Goal: Task Accomplishment & Management: Complete application form

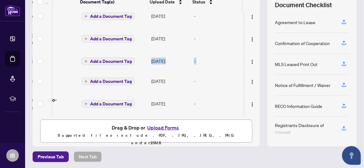
scroll to position [0, 47]
drag, startPoint x: 253, startPoint y: 53, endPoint x: 252, endPoint y: 49, distance: 4.1
click at [252, 51] on td at bounding box center [252, 61] width 15 height 20
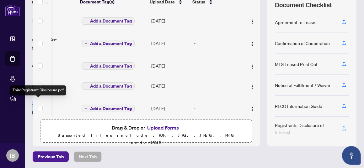
scroll to position [32, 48]
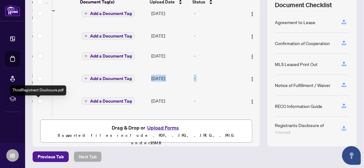
drag, startPoint x: 71, startPoint y: 113, endPoint x: 46, endPoint y: 112, distance: 24.8
click at [36, 112] on tbody "MLS Listing.pdf Add a Document Tag [DATE] - Confirmation of Co-operating.pdf Ad…" at bounding box center [125, 69] width 268 height 176
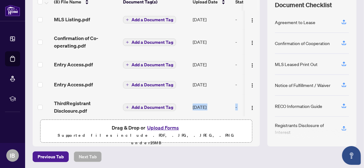
scroll to position [0, 0]
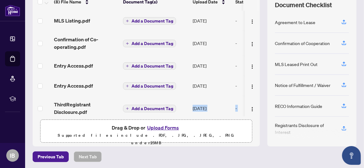
click at [155, 127] on button "Upload Forms" at bounding box center [162, 128] width 35 height 8
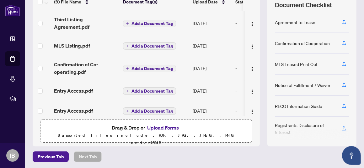
click at [159, 127] on button "Upload Forms" at bounding box center [162, 128] width 35 height 8
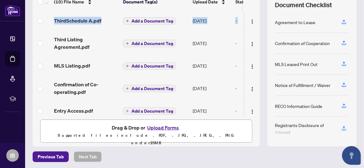
drag, startPoint x: 252, startPoint y: 12, endPoint x: 249, endPoint y: 1, distance: 12.0
click at [252, 6] on div "(10) File Name Document Tag(s) Upload Date Status ThirdSchedule A.pdf Add a Doc…" at bounding box center [146, 55] width 227 height 124
click at [95, 31] on td "Third Listing Agreement.pdf" at bounding box center [85, 43] width 69 height 25
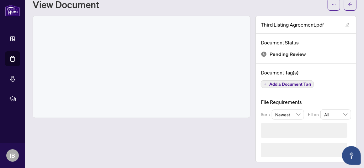
scroll to position [2, 0]
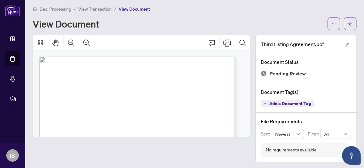
click at [49, 9] on span "Deal Processing" at bounding box center [56, 9] width 32 height 6
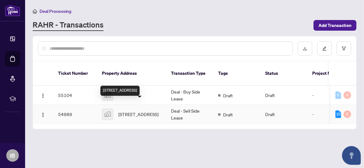
click at [139, 111] on span "[STREET_ADDRESS]" at bounding box center [138, 114] width 40 height 7
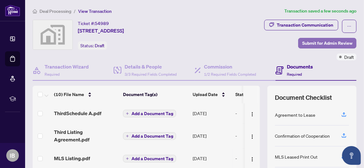
click at [310, 43] on span "Submit for Admin Review" at bounding box center [327, 43] width 50 height 10
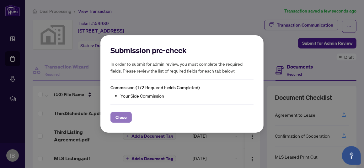
click at [120, 117] on span "Close" at bounding box center [120, 118] width 11 height 10
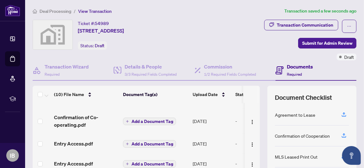
scroll to position [59, 0]
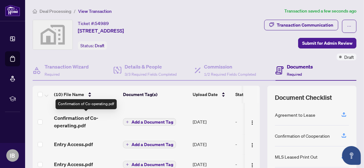
click at [84, 118] on span "Confirmation of Co-operating.pdf" at bounding box center [86, 121] width 64 height 15
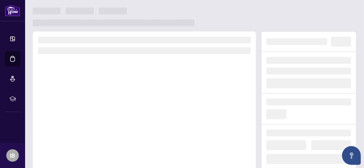
click at [84, 118] on div at bounding box center [144, 118] width 223 height 175
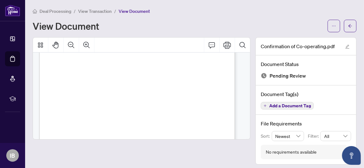
scroll to position [121, 0]
click at [109, 118] on div "Page 1" at bounding box center [138, 67] width 199 height 258
click at [106, 119] on div "Page 1" at bounding box center [138, 67] width 199 height 258
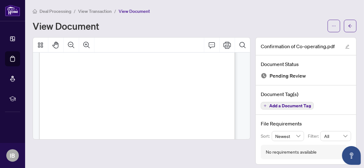
click at [241, 18] on div "Deal Processing / View Transaction / View Document View Document" at bounding box center [195, 20] width 324 height 25
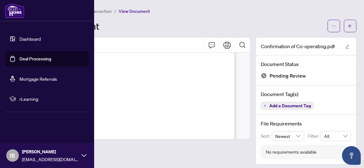
click at [32, 59] on link "Deal Processing" at bounding box center [35, 59] width 32 height 6
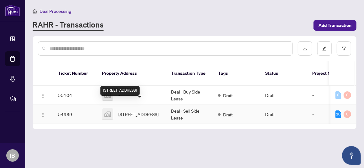
click at [136, 111] on span "[STREET_ADDRESS]" at bounding box center [138, 114] width 40 height 7
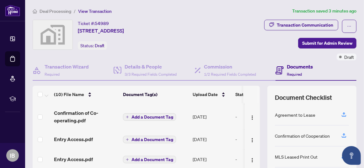
scroll to position [65, 0]
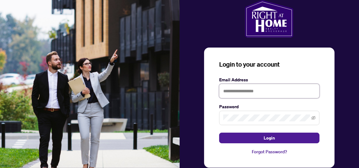
click at [224, 90] on input "text" at bounding box center [269, 91] width 100 height 14
type input "**********"
click at [225, 112] on span at bounding box center [269, 118] width 100 height 14
click at [341, 102] on div "**********" at bounding box center [270, 91] width 180 height 183
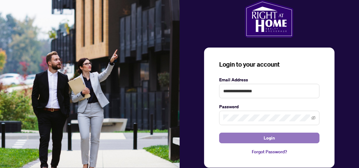
click at [272, 135] on span "Login" at bounding box center [269, 138] width 11 height 10
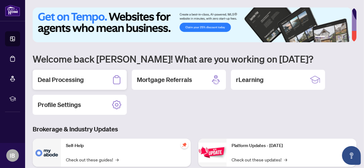
click at [75, 80] on h2 "Deal Processing" at bounding box center [61, 80] width 46 height 9
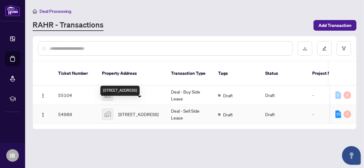
click at [136, 111] on span "[STREET_ADDRESS]" at bounding box center [138, 114] width 40 height 7
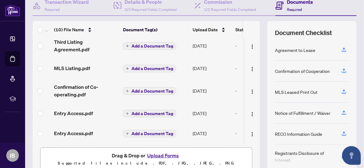
scroll to position [29, 0]
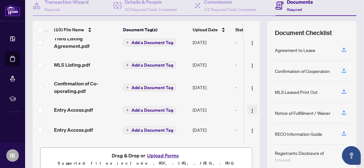
click at [250, 109] on img "button" at bounding box center [252, 111] width 5 height 5
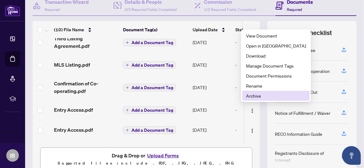
click at [250, 96] on span "Archive" at bounding box center [276, 96] width 60 height 7
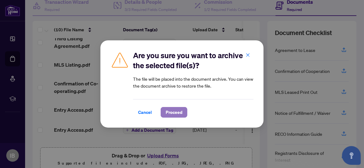
click at [170, 115] on span "Proceed" at bounding box center [174, 113] width 17 height 10
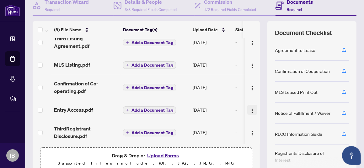
click at [250, 109] on img "button" at bounding box center [252, 111] width 5 height 5
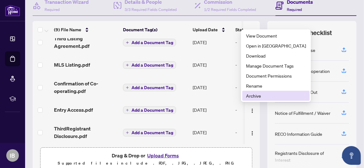
click at [250, 96] on span "Archive" at bounding box center [276, 96] width 60 height 7
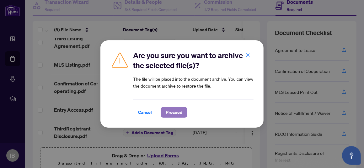
click at [174, 114] on span "Proceed" at bounding box center [174, 113] width 17 height 10
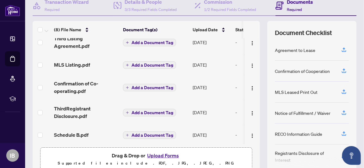
drag, startPoint x: 252, startPoint y: 101, endPoint x: 251, endPoint y: 117, distance: 16.0
click at [251, 117] on td at bounding box center [252, 112] width 15 height 25
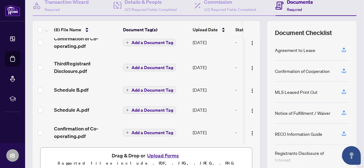
scroll to position [76, 0]
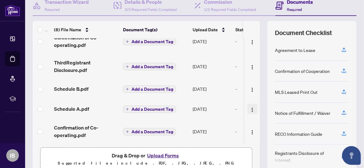
click at [250, 108] on img "button" at bounding box center [252, 110] width 5 height 5
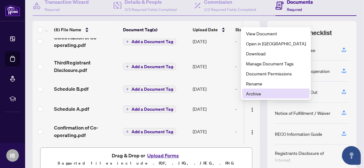
click at [252, 93] on span "Archive" at bounding box center [276, 93] width 60 height 7
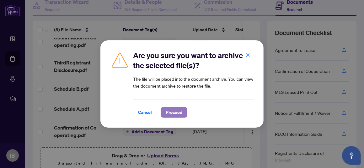
click at [172, 113] on span "Proceed" at bounding box center [174, 113] width 17 height 10
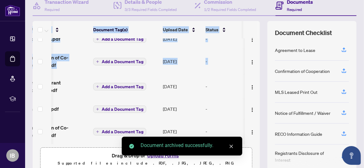
scroll to position [0, 47]
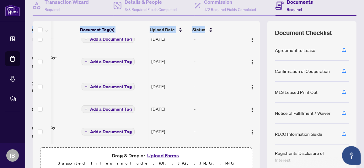
drag, startPoint x: 254, startPoint y: 83, endPoint x: 253, endPoint y: 66, distance: 17.0
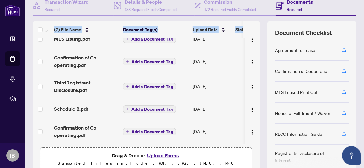
click at [178, 41] on td "Add a Document Tag" at bounding box center [155, 39] width 70 height 20
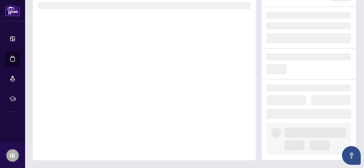
scroll to position [44, 0]
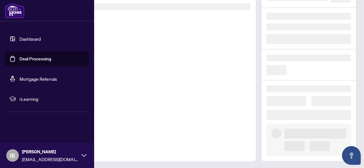
click at [23, 57] on link "Deal Processing" at bounding box center [35, 59] width 32 height 6
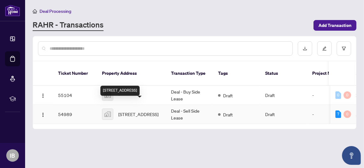
click at [135, 111] on span "[STREET_ADDRESS]" at bounding box center [138, 114] width 40 height 7
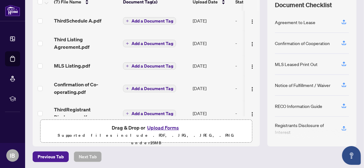
scroll to position [56, 0]
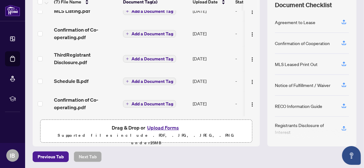
click at [157, 127] on button "Upload Forms" at bounding box center [162, 128] width 35 height 8
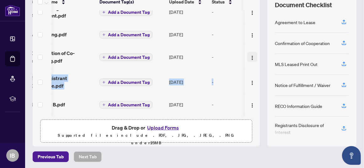
scroll to position [0, 38]
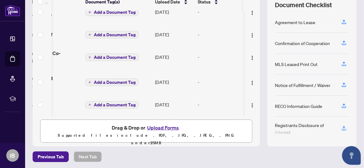
drag, startPoint x: 255, startPoint y: 89, endPoint x: 250, endPoint y: 75, distance: 15.6
click at [247, 88] on div "(8) File Name Document Tag(s) Upload Date Status Third Entry_Access to Property…" at bounding box center [195, 70] width 324 height 154
click at [155, 126] on button "Upload Forms" at bounding box center [162, 128] width 35 height 8
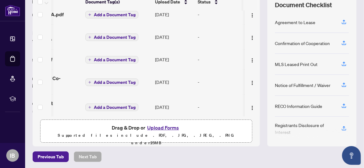
click at [252, 39] on td at bounding box center [252, 36] width 15 height 25
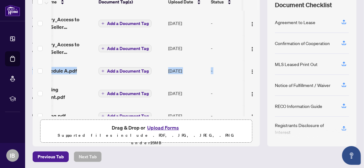
scroll to position [0, 47]
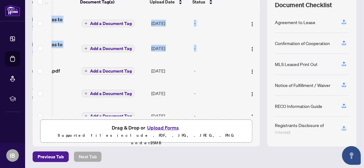
drag, startPoint x: 253, startPoint y: 57, endPoint x: 254, endPoint y: 45, distance: 12.9
click at [254, 45] on div "Third Entry_Access to Property Seller Acknowledgement.pdf Add a Document Tag Se…" at bounding box center [146, 64] width 227 height 106
click at [211, 51] on td "-" at bounding box center [217, 48] width 53 height 25
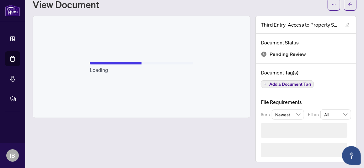
scroll to position [2, 0]
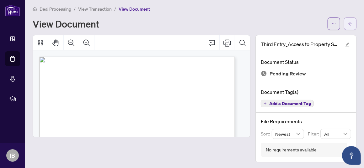
click at [348, 22] on icon "arrow-left" at bounding box center [350, 24] width 4 height 4
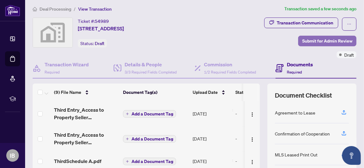
click at [319, 39] on span "Submit for Admin Review" at bounding box center [327, 41] width 50 height 10
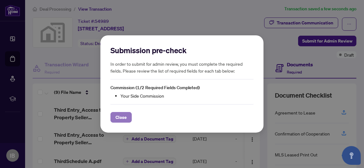
click at [127, 114] on button "Close" at bounding box center [120, 117] width 21 height 11
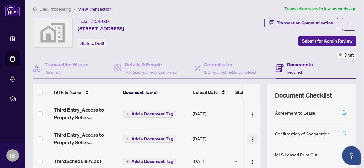
click at [250, 138] on img "button" at bounding box center [252, 139] width 5 height 5
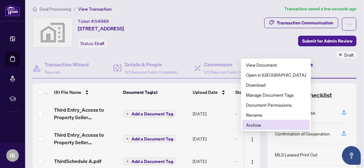
click at [249, 126] on span "Archive" at bounding box center [276, 125] width 60 height 7
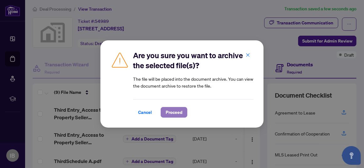
click at [168, 112] on span "Proceed" at bounding box center [174, 113] width 17 height 10
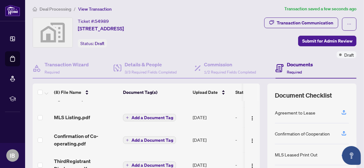
scroll to position [65, 0]
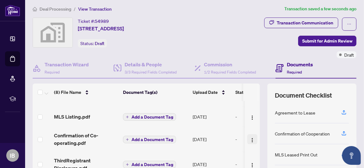
click at [250, 138] on img "button" at bounding box center [252, 140] width 5 height 5
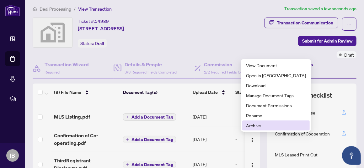
click at [253, 123] on span "Archive" at bounding box center [276, 125] width 60 height 7
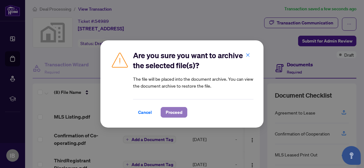
click at [171, 113] on span "Proceed" at bounding box center [174, 113] width 17 height 10
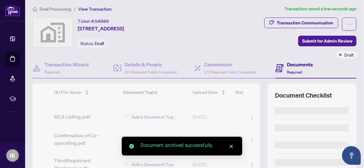
scroll to position [56, 0]
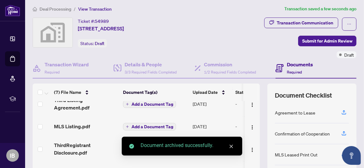
click at [231, 146] on icon "close" at bounding box center [231, 147] width 4 height 4
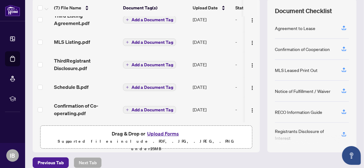
scroll to position [87, 0]
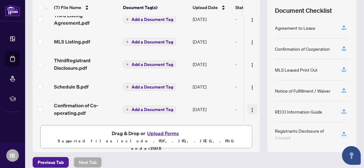
click at [250, 108] on img "button" at bounding box center [252, 110] width 5 height 5
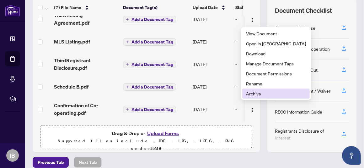
click at [247, 93] on span "Archive" at bounding box center [276, 93] width 60 height 7
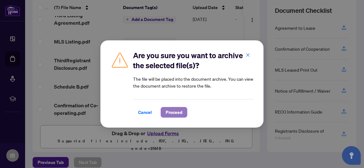
click at [171, 113] on span "Proceed" at bounding box center [174, 113] width 17 height 10
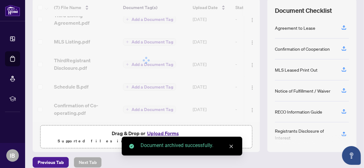
click at [166, 132] on button "Upload Forms" at bounding box center [162, 134] width 35 height 8
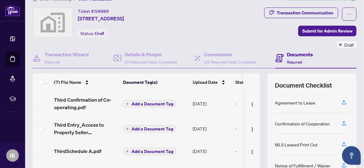
scroll to position [0, 0]
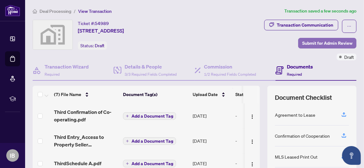
click at [310, 44] on span "Submit for Admin Review" at bounding box center [327, 43] width 50 height 10
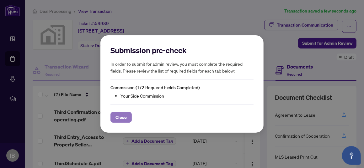
click at [116, 119] on span "Close" at bounding box center [120, 118] width 11 height 10
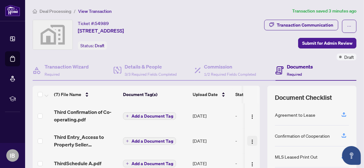
click at [250, 141] on img "button" at bounding box center [252, 142] width 5 height 5
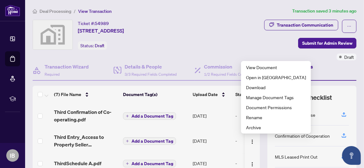
click at [193, 39] on div "Ticket #: 54989 69 Third Street, Etobicoke, Toronto, ON, Canada Status: Draft" at bounding box center [113, 35] width 160 height 30
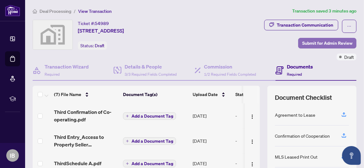
click at [302, 39] on span "Submit for Admin Review" at bounding box center [327, 43] width 50 height 10
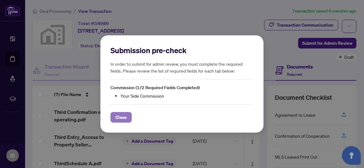
click at [120, 118] on span "Close" at bounding box center [120, 118] width 11 height 10
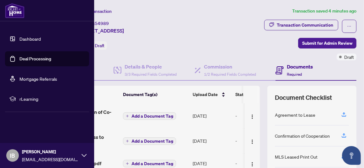
click at [19, 58] on link "Deal Processing" at bounding box center [35, 59] width 32 height 6
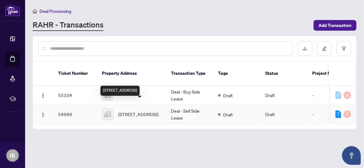
click at [145, 111] on span "[STREET_ADDRESS]" at bounding box center [138, 114] width 40 height 7
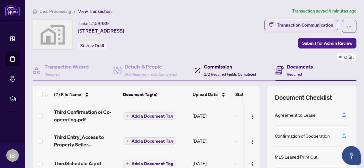
click at [216, 66] on h4 "Commission" at bounding box center [230, 67] width 52 height 8
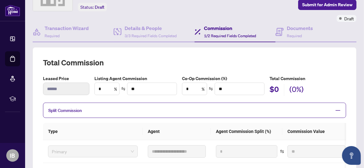
scroll to position [45, 0]
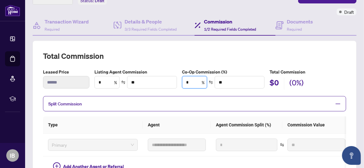
drag, startPoint x: 189, startPoint y: 81, endPoint x: 178, endPoint y: 80, distance: 11.0
click at [179, 80] on div "Co-Op Commission (%) * % **" at bounding box center [222, 79] width 87 height 21
click at [98, 80] on input "*" at bounding box center [107, 83] width 24 height 12
drag, startPoint x: 188, startPoint y: 81, endPoint x: 178, endPoint y: 81, distance: 10.1
click at [179, 81] on div "Co-Op Commission (%) * % **" at bounding box center [222, 79] width 87 height 21
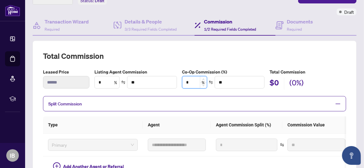
type input "*"
type input "***"
type input "**"
type input "****"
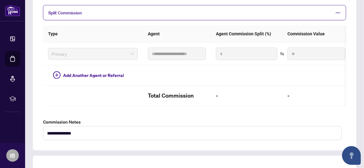
scroll to position [0, 0]
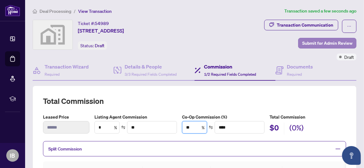
type input "**"
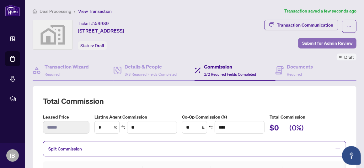
click at [302, 43] on span "Submit for Admin Review" at bounding box center [327, 43] width 50 height 10
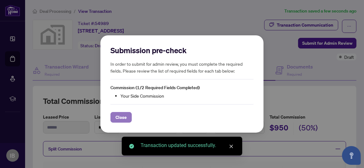
click at [121, 120] on span "Close" at bounding box center [120, 118] width 11 height 10
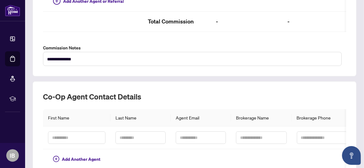
scroll to position [251, 0]
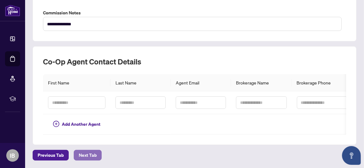
click at [93, 154] on span "Next Tab" at bounding box center [88, 156] width 18 height 10
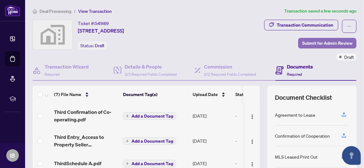
click at [325, 42] on span "Submit for Admin Review" at bounding box center [327, 43] width 50 height 10
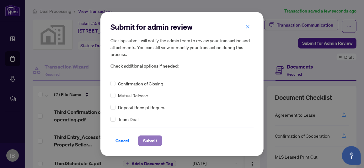
click at [151, 140] on span "Submit" at bounding box center [150, 141] width 14 height 10
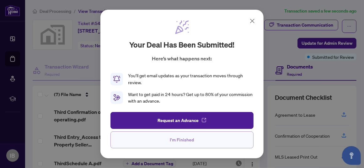
click at [181, 140] on span "I'm Finished" at bounding box center [182, 140] width 24 height 10
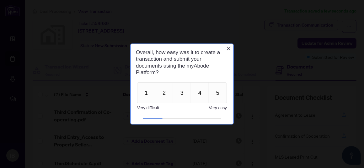
click at [152, 108] on span "Very difficult" at bounding box center [148, 108] width 22 height 5
click at [183, 95] on button "3" at bounding box center [181, 92] width 18 height 21
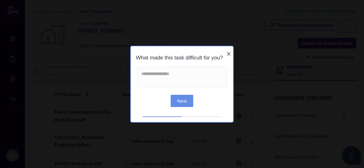
click at [177, 103] on button "Next" at bounding box center [181, 101] width 23 height 12
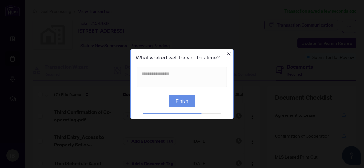
click at [179, 102] on button "Finish" at bounding box center [182, 101] width 26 height 12
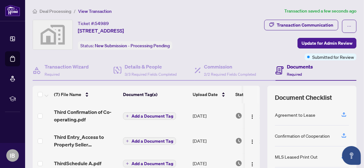
click at [56, 11] on span "Deal Processing" at bounding box center [56, 11] width 32 height 6
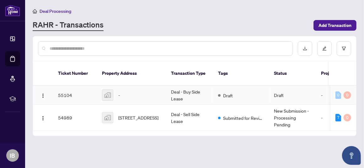
click at [178, 87] on td "Deal - Buy Side Lease" at bounding box center [189, 95] width 47 height 19
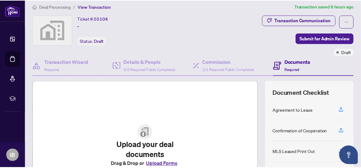
scroll to position [0, 0]
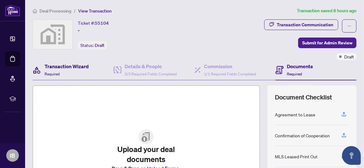
click at [54, 73] on span "Required" at bounding box center [52, 74] width 15 height 5
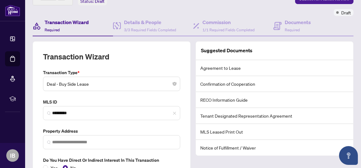
scroll to position [79, 0]
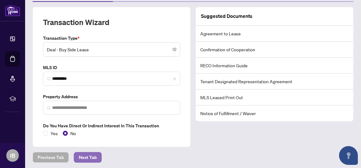
click at [81, 153] on span "Next Tab" at bounding box center [88, 158] width 18 height 10
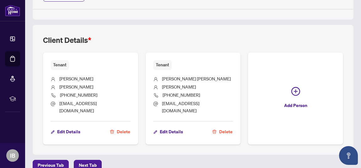
scroll to position [276, 0]
click at [89, 161] on span "Next Tab" at bounding box center [88, 166] width 18 height 10
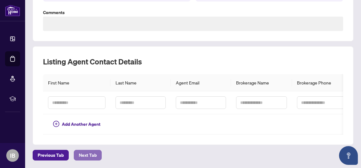
scroll to position [136, 0]
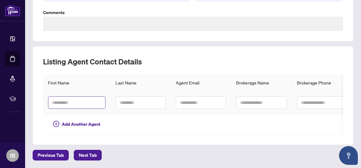
type textarea "**********"
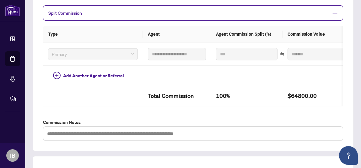
scroll to position [251, 0]
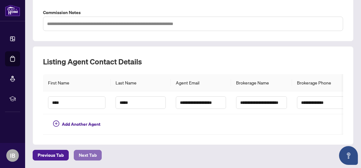
click at [88, 154] on span "Next Tab" at bounding box center [88, 156] width 18 height 10
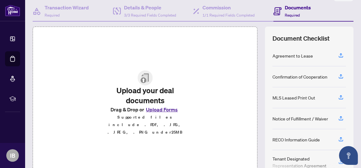
scroll to position [60, 0]
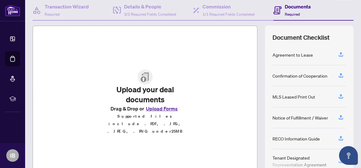
click at [153, 111] on button "Upload Forms" at bounding box center [161, 109] width 35 height 8
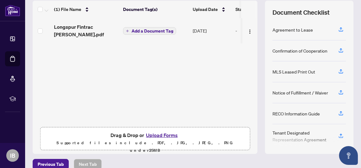
scroll to position [87, 0]
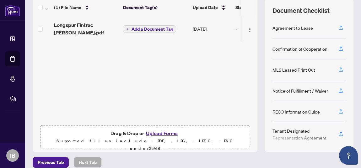
click at [163, 130] on button "Upload Forms" at bounding box center [161, 134] width 35 height 8
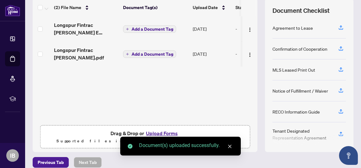
click at [149, 131] on button "Upload Forms" at bounding box center [161, 134] width 35 height 8
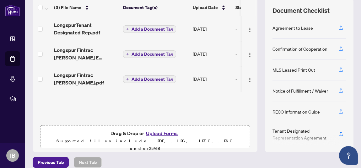
click at [156, 134] on button "Upload Forms" at bounding box center [161, 134] width 35 height 8
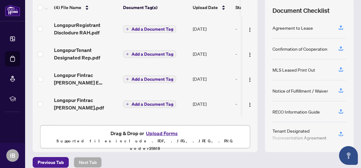
click at [156, 132] on button "Upload Forms" at bounding box center [161, 134] width 35 height 8
click at [152, 133] on button "Upload Forms" at bounding box center [161, 134] width 35 height 8
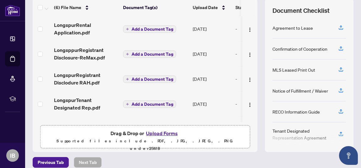
click at [159, 132] on button "Upload Forms" at bounding box center [161, 134] width 35 height 8
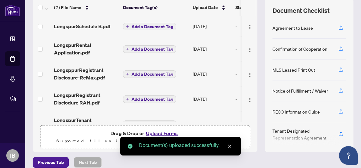
click at [156, 132] on button "Upload Forms" at bounding box center [161, 134] width 35 height 8
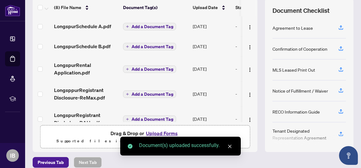
click at [162, 133] on button "Upload Forms" at bounding box center [161, 134] width 35 height 8
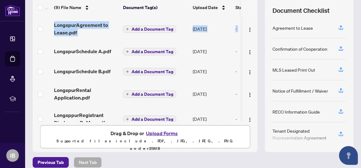
drag, startPoint x: 250, startPoint y: 16, endPoint x: 247, endPoint y: 12, distance: 5.1
click at [247, 12] on div "(9) File Name Document Tag(s) Upload Date Status LongspurAgreement to Lease.pdf…" at bounding box center [145, 61] width 225 height 124
click at [247, 30] on img "button" at bounding box center [249, 29] width 5 height 5
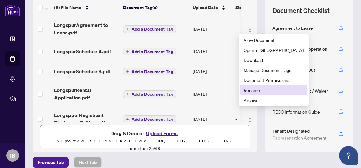
click at [246, 91] on span "Rename" at bounding box center [273, 90] width 60 height 7
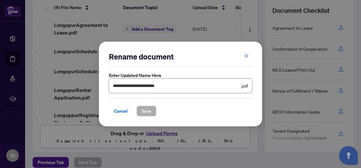
drag, startPoint x: 131, startPoint y: 85, endPoint x: 107, endPoint y: 86, distance: 24.5
click at [107, 86] on div "**********" at bounding box center [180, 84] width 163 height 85
type input "**********"
click at [143, 112] on span "Save" at bounding box center [146, 111] width 10 height 10
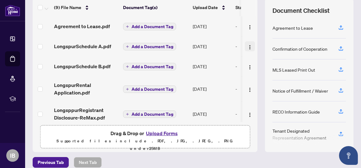
click at [247, 45] on img "button" at bounding box center [249, 47] width 5 height 5
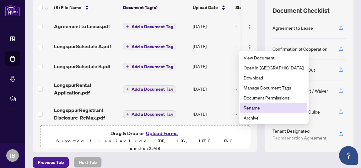
click at [248, 109] on span "Rename" at bounding box center [273, 107] width 60 height 7
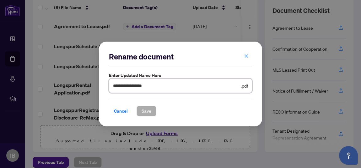
drag, startPoint x: 131, startPoint y: 87, endPoint x: 105, endPoint y: 86, distance: 26.4
click at [105, 86] on div "**********" at bounding box center [180, 84] width 163 height 85
type input "**********"
click at [150, 110] on span "Save" at bounding box center [146, 111] width 10 height 10
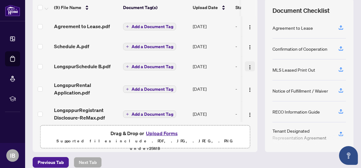
click at [247, 65] on img "button" at bounding box center [249, 67] width 5 height 5
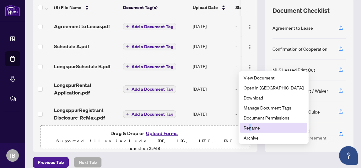
click at [251, 125] on span "Rename" at bounding box center [273, 128] width 60 height 7
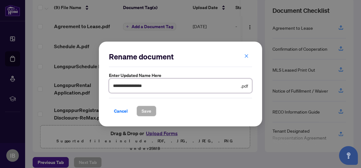
drag, startPoint x: 131, startPoint y: 87, endPoint x: 101, endPoint y: 87, distance: 29.8
click at [101, 87] on div "**********" at bounding box center [180, 84] width 163 height 85
type input "**********"
click at [145, 111] on span "Save" at bounding box center [146, 111] width 10 height 10
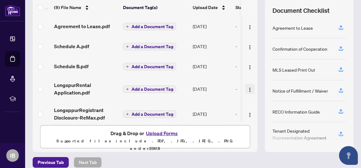
click at [247, 87] on img "button" at bounding box center [249, 89] width 5 height 5
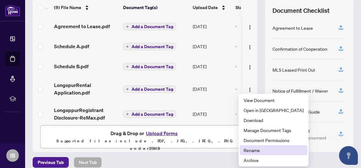
click at [252, 151] on span "Rename" at bounding box center [273, 150] width 60 height 7
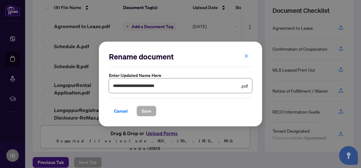
drag, startPoint x: 131, startPoint y: 86, endPoint x: 101, endPoint y: 86, distance: 30.4
click at [101, 86] on div "**********" at bounding box center [180, 84] width 163 height 85
type input "**********"
click at [148, 111] on span "Save" at bounding box center [146, 111] width 10 height 10
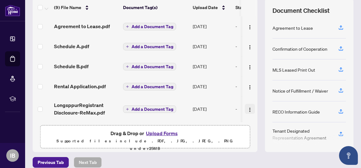
click at [247, 109] on img "button" at bounding box center [249, 110] width 5 height 5
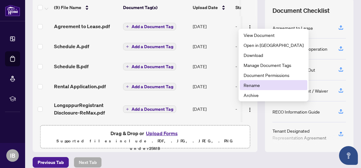
click at [251, 86] on span "Rename" at bounding box center [273, 85] width 60 height 7
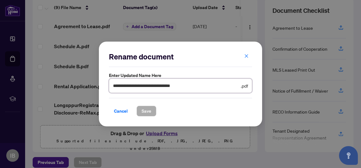
drag, startPoint x: 134, startPoint y: 86, endPoint x: 92, endPoint y: 87, distance: 42.7
click at [92, 86] on div "**********" at bounding box center [180, 84] width 361 height 168
type input "**********"
click at [147, 111] on span "Save" at bounding box center [146, 111] width 10 height 10
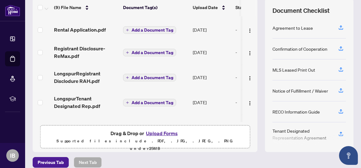
scroll to position [57, 0]
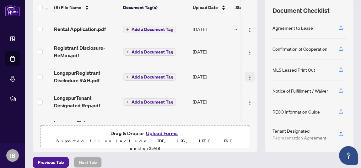
click at [247, 75] on img "button" at bounding box center [249, 77] width 5 height 5
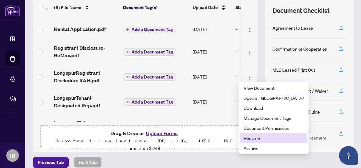
click at [247, 139] on span "Rename" at bounding box center [273, 138] width 60 height 7
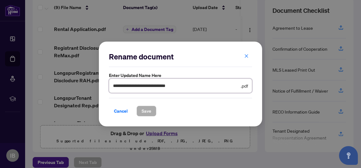
drag, startPoint x: 132, startPoint y: 87, endPoint x: 89, endPoint y: 86, distance: 43.3
click at [90, 86] on div "**********" at bounding box center [180, 84] width 361 height 168
type input "**********"
click at [144, 111] on span "Save" at bounding box center [146, 111] width 10 height 10
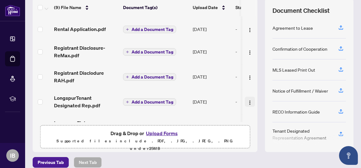
click at [247, 101] on img "button" at bounding box center [249, 102] width 5 height 5
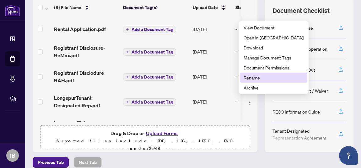
click at [247, 79] on span "Rename" at bounding box center [273, 77] width 60 height 7
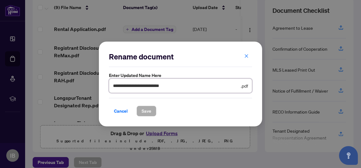
drag, startPoint x: 131, startPoint y: 87, endPoint x: 81, endPoint y: 84, distance: 50.9
click at [82, 85] on div "**********" at bounding box center [180, 84] width 361 height 168
type input "**********"
click at [142, 110] on span "Save" at bounding box center [146, 111] width 10 height 10
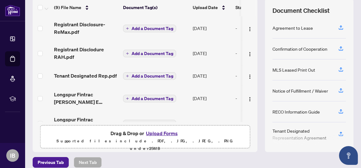
scroll to position [92, 0]
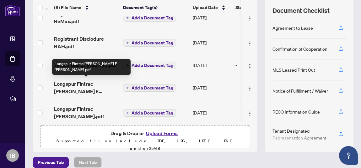
click at [106, 83] on span "Longspur Fintrac Lorraine E Alicia.pdf" at bounding box center [86, 87] width 64 height 15
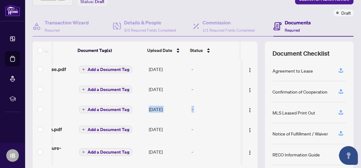
scroll to position [0, 50]
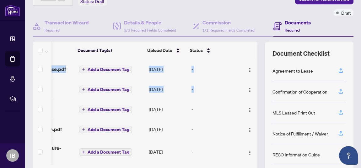
drag, startPoint x: 250, startPoint y: 82, endPoint x: 254, endPoint y: 86, distance: 6.0
click at [254, 86] on div "(9) File Name Document Tag(s) Upload Date Status Agreement to Lease.pdf Add a D…" at bounding box center [193, 119] width 321 height 154
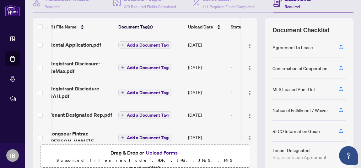
scroll to position [0, 0]
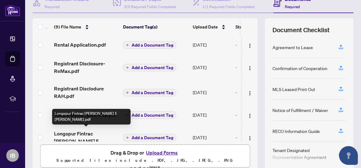
click at [79, 133] on span "Longspur Fintrac Lorraine E Alicia.pdf" at bounding box center [86, 137] width 64 height 15
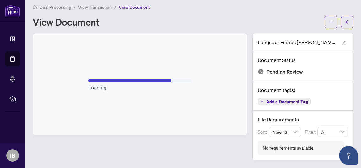
scroll to position [2, 0]
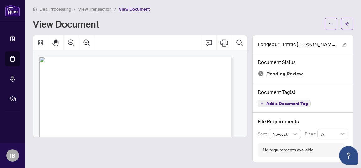
click at [53, 10] on span "Deal Processing" at bounding box center [56, 9] width 32 height 6
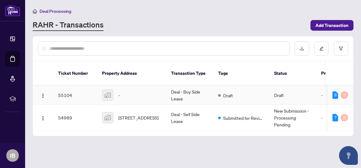
click at [179, 86] on td "Deal - Buy Side Lease" at bounding box center [189, 95] width 47 height 19
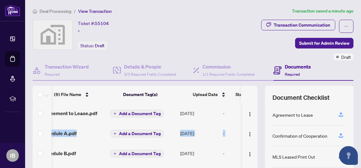
scroll to position [0, 25]
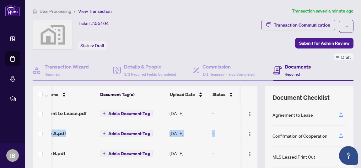
drag, startPoint x: 251, startPoint y: 113, endPoint x: 250, endPoint y: 126, distance: 13.2
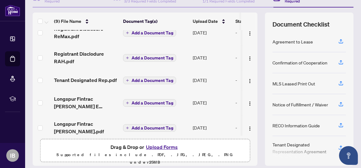
scroll to position [92, 0]
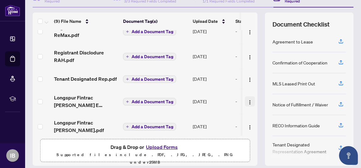
click at [247, 101] on img "button" at bounding box center [249, 102] width 5 height 5
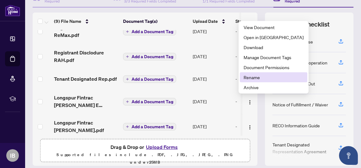
click at [248, 78] on span "Rename" at bounding box center [273, 77] width 60 height 7
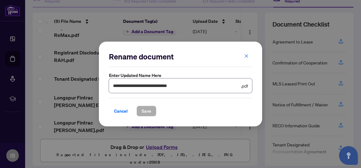
drag, startPoint x: 132, startPoint y: 86, endPoint x: 84, endPoint y: 87, distance: 48.0
click at [84, 87] on div "**********" at bounding box center [180, 84] width 361 height 168
type input "**********"
click at [144, 109] on span "Save" at bounding box center [146, 111] width 10 height 10
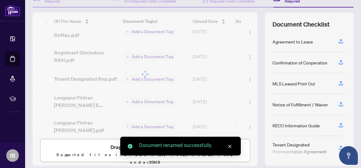
scroll to position [87, 0]
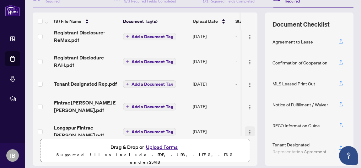
click at [247, 130] on img "button" at bounding box center [249, 132] width 5 height 5
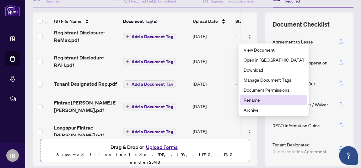
click at [246, 100] on span "Rename" at bounding box center [273, 100] width 60 height 7
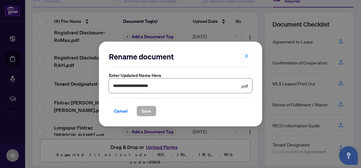
drag, startPoint x: 133, startPoint y: 88, endPoint x: 70, endPoint y: 88, distance: 62.7
click at [70, 88] on div "**********" at bounding box center [180, 84] width 361 height 168
type input "**********"
click at [142, 111] on span "Save" at bounding box center [146, 111] width 10 height 10
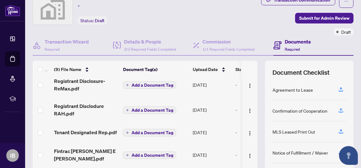
scroll to position [19, 0]
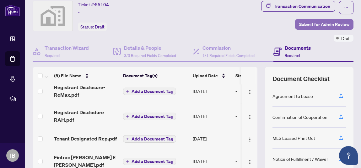
click at [306, 23] on span "Submit for Admin Review" at bounding box center [324, 24] width 50 height 10
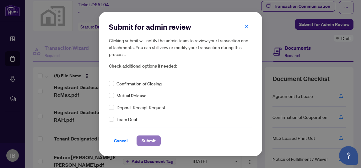
click at [145, 141] on span "Submit" at bounding box center [148, 141] width 14 height 10
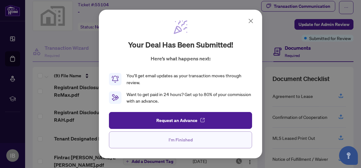
click at [172, 140] on span "I'm Finished" at bounding box center [180, 140] width 24 height 10
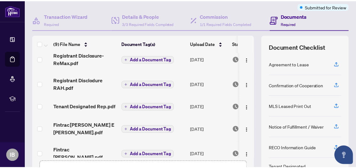
scroll to position [0, 0]
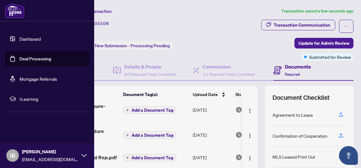
click at [79, 153] on div "IB Idalia Batson-Grazette igraz121@yahoo.com" at bounding box center [47, 155] width 94 height 25
click at [18, 118] on button "Logout" at bounding box center [47, 118] width 84 height 11
